Goal: Navigation & Orientation: Go to known website

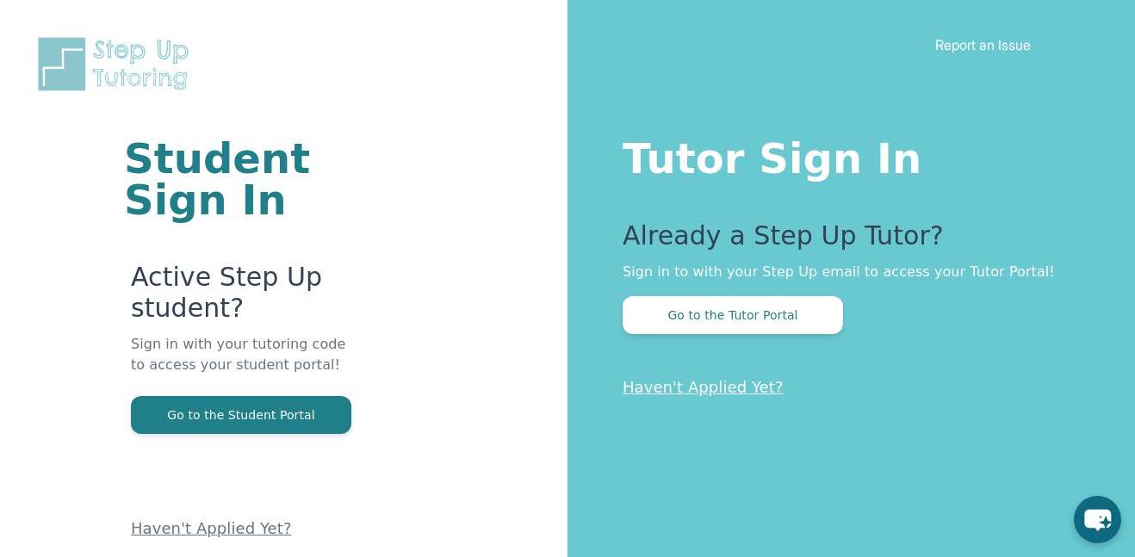
scroll to position [104, 0]
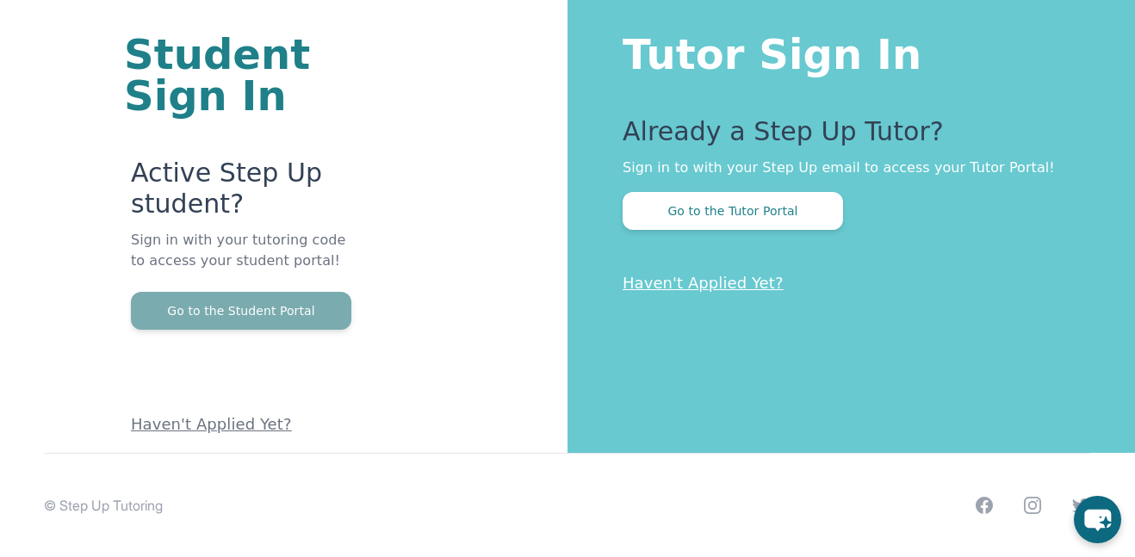
click at [229, 318] on button "Go to the Student Portal" at bounding box center [241, 311] width 220 height 38
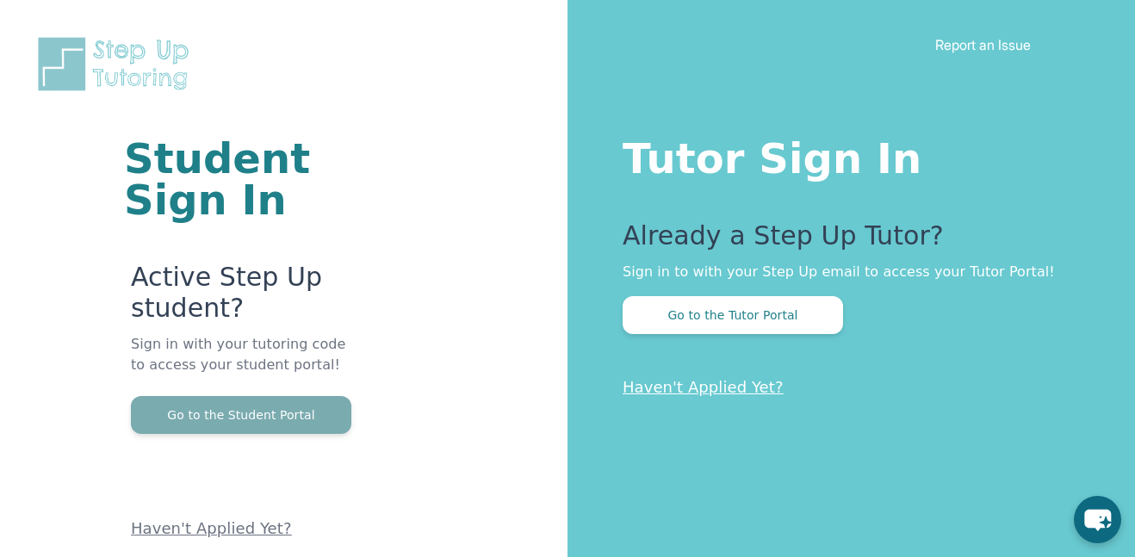
click at [300, 422] on button "Go to the Student Portal" at bounding box center [241, 415] width 220 height 38
